Goal: Information Seeking & Learning: Learn about a topic

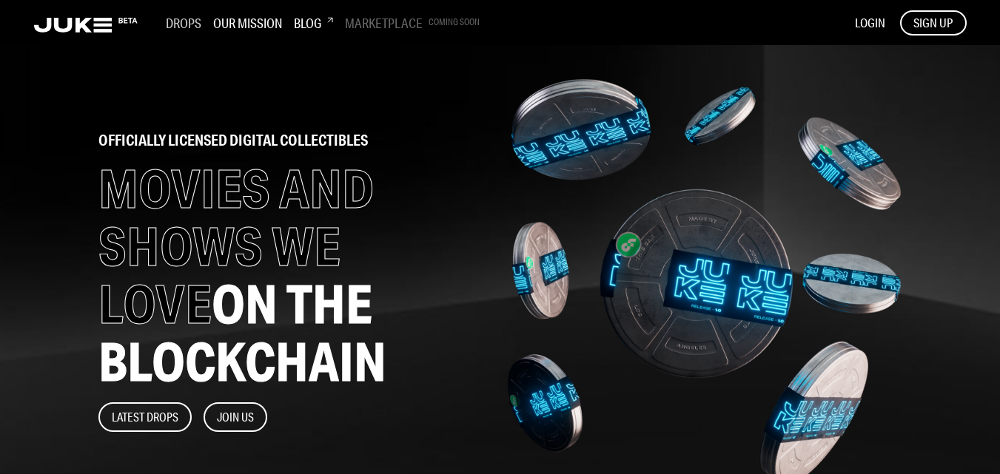
click at [178, 27] on h3 "Drops" at bounding box center [184, 23] width 36 height 16
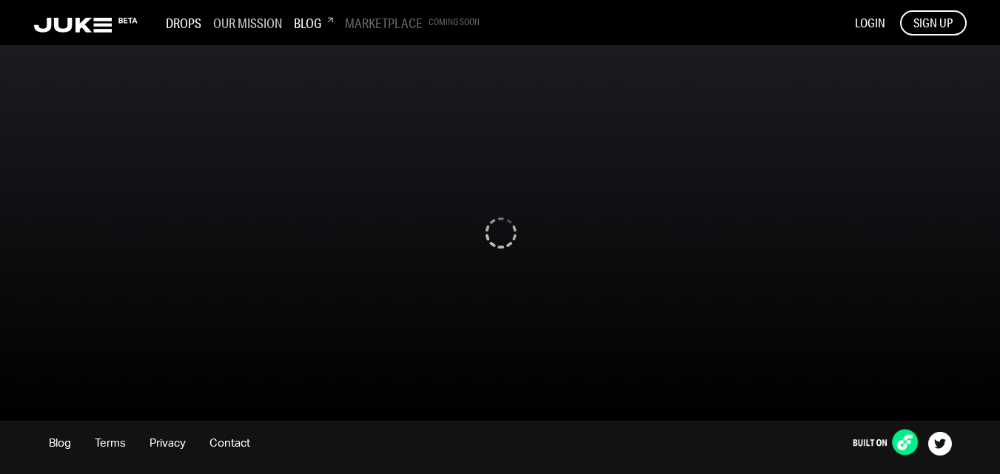
click at [225, 19] on h3 "Our Mission" at bounding box center [247, 23] width 69 height 16
click at [242, 23] on h3 "Our Mission" at bounding box center [247, 23] width 69 height 16
click at [38, 16] on div "Drops Our Mission Blog Marketplace Coming Soon" at bounding box center [256, 22] width 445 height 21
click at [92, 26] on icon at bounding box center [86, 26] width 104 height 16
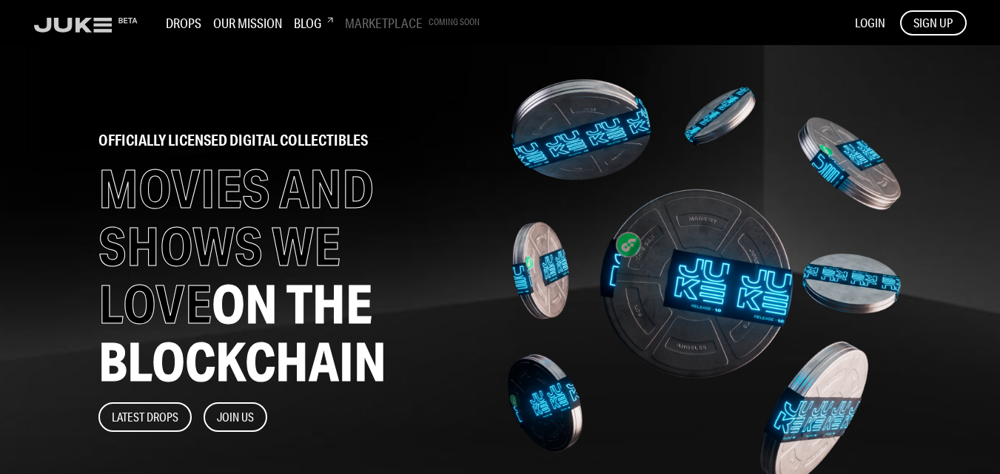
click at [111, 27] on icon at bounding box center [86, 26] width 104 height 16
click at [107, 29] on icon at bounding box center [86, 26] width 104 height 16
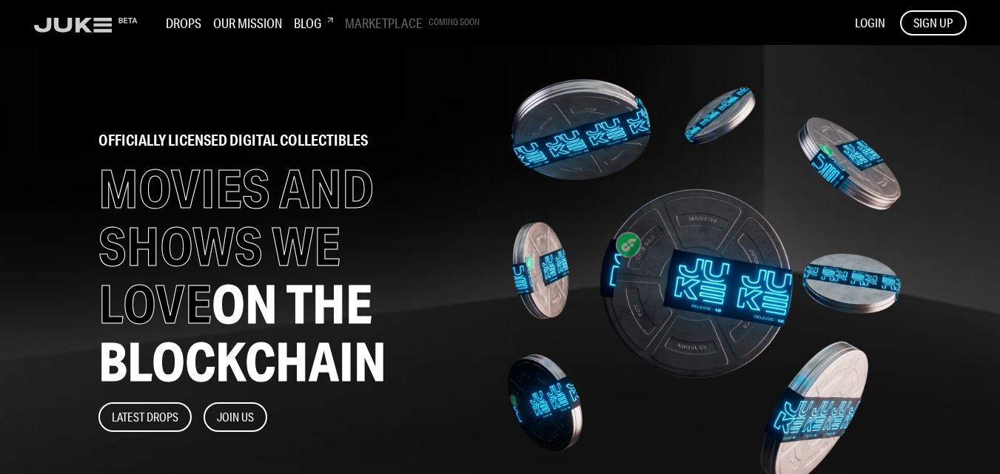
click at [107, 29] on icon at bounding box center [86, 26] width 104 height 16
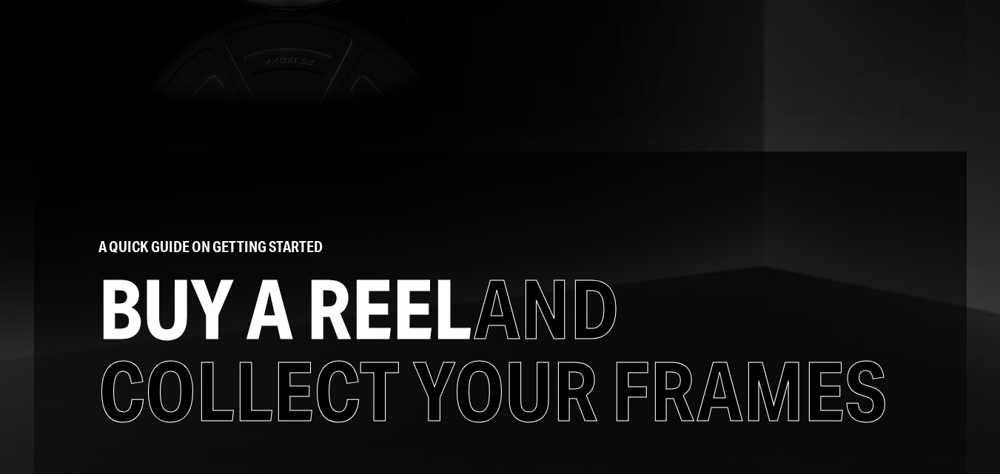
scroll to position [888, 0]
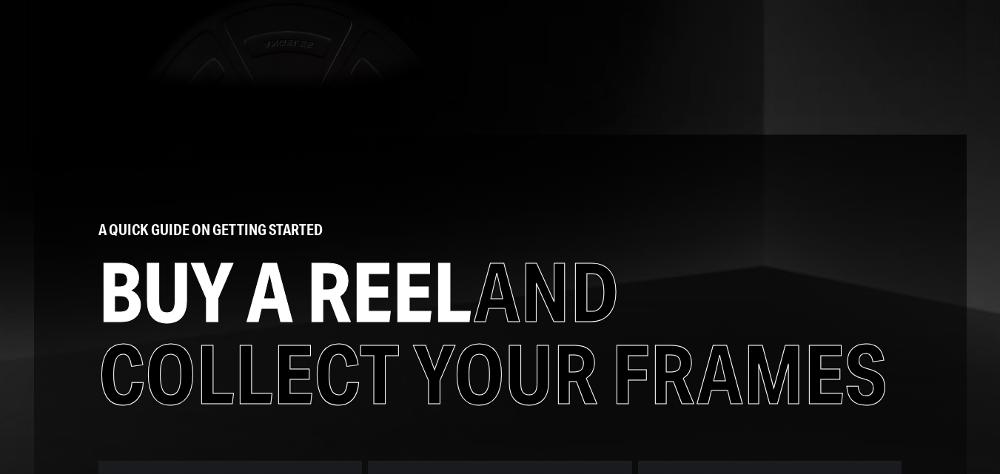
click at [211, 164] on div "A QUICK GUIDE ON GETTING STARTED BUY A REEL AND COLLECT YOUR FRAMES O1 JOIN A D…" at bounding box center [500, 453] width 833 height 613
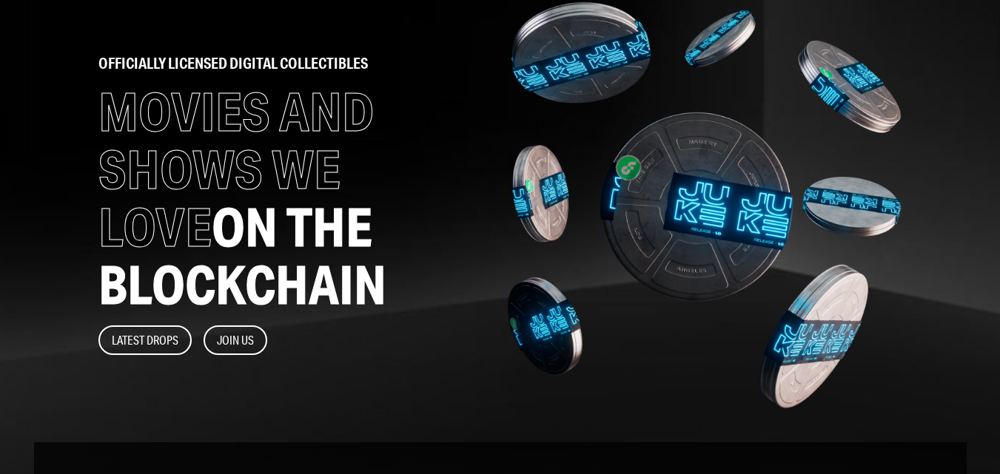
scroll to position [0, 0]
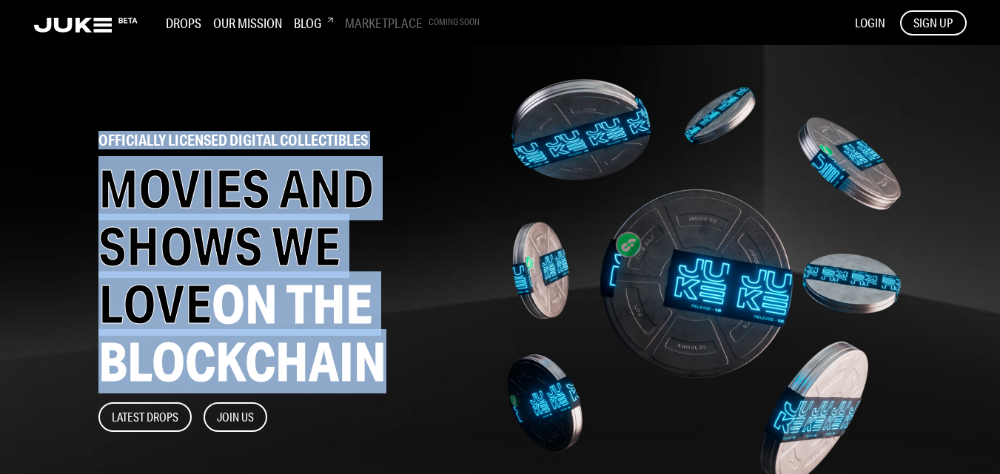
drag, startPoint x: 87, startPoint y: 135, endPoint x: 398, endPoint y: 338, distance: 371.5
click at [398, 338] on div "officially licensed digital collectibles MOVIES AND SHOWS WE LOVE ON THE BLOCKC…" at bounding box center [288, 282] width 409 height 474
copy div "officially licensed digital collectibles MOVIES AND SHOWS WE LOVE ON THE BLOCKC…"
click at [208, 110] on div "officially licensed digital collectibles MOVIES AND SHOWS WE LOVE ON THE BLOCKC…" at bounding box center [288, 282] width 409 height 474
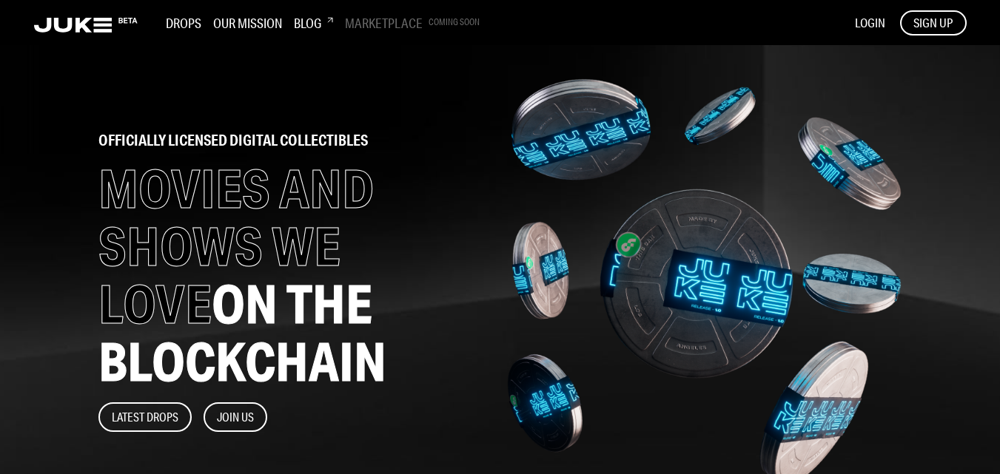
click at [354, 187] on h1 "MOVIES AND SHOWS WE LOVE ON THE BLOCKCHAIN" at bounding box center [288, 275] width 380 height 231
click at [342, 252] on h1 "MOVIES AND SHOWS WE LOVE ON THE BLOCKCHAIN" at bounding box center [288, 275] width 380 height 231
click at [175, 195] on h1 "MOVIES AND SHOWS WE LOVE ON THE BLOCKCHAIN" at bounding box center [288, 275] width 380 height 231
drag, startPoint x: 169, startPoint y: 142, endPoint x: 408, endPoint y: 142, distance: 239.0
click at [408, 142] on h2 "officially licensed digital collectibles" at bounding box center [288, 140] width 380 height 15
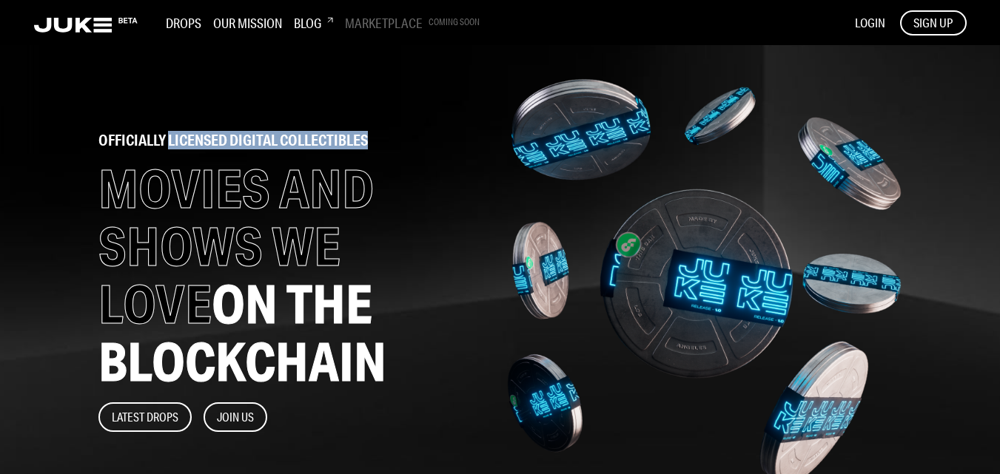
copy h2 "licensed digital collectibles"
click at [352, 231] on h1 "MOVIES AND SHOWS WE LOVE ON THE BLOCKCHAIN" at bounding box center [288, 275] width 380 height 231
